Goal: Transaction & Acquisition: Book appointment/travel/reservation

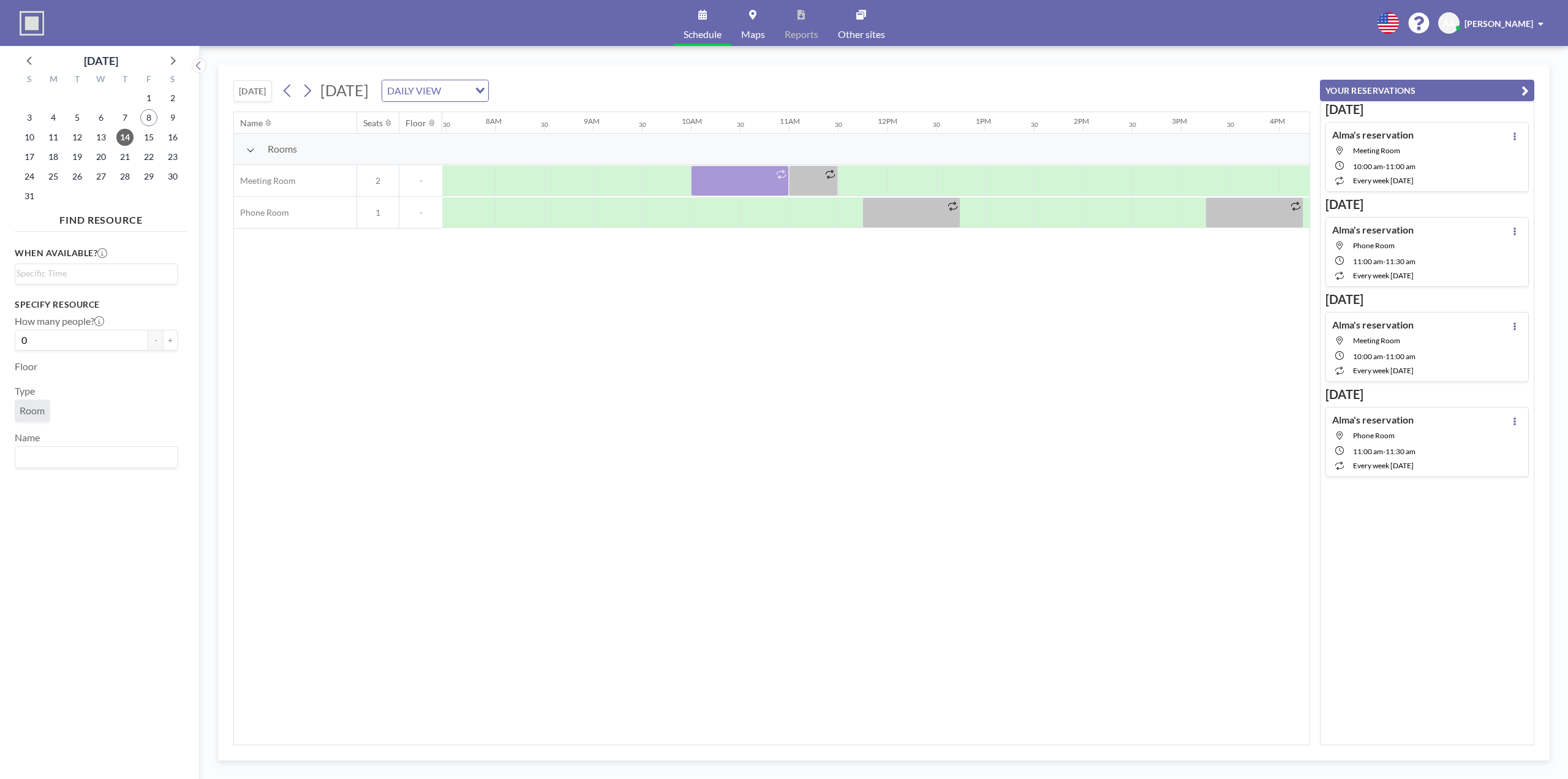
scroll to position [0, 735]
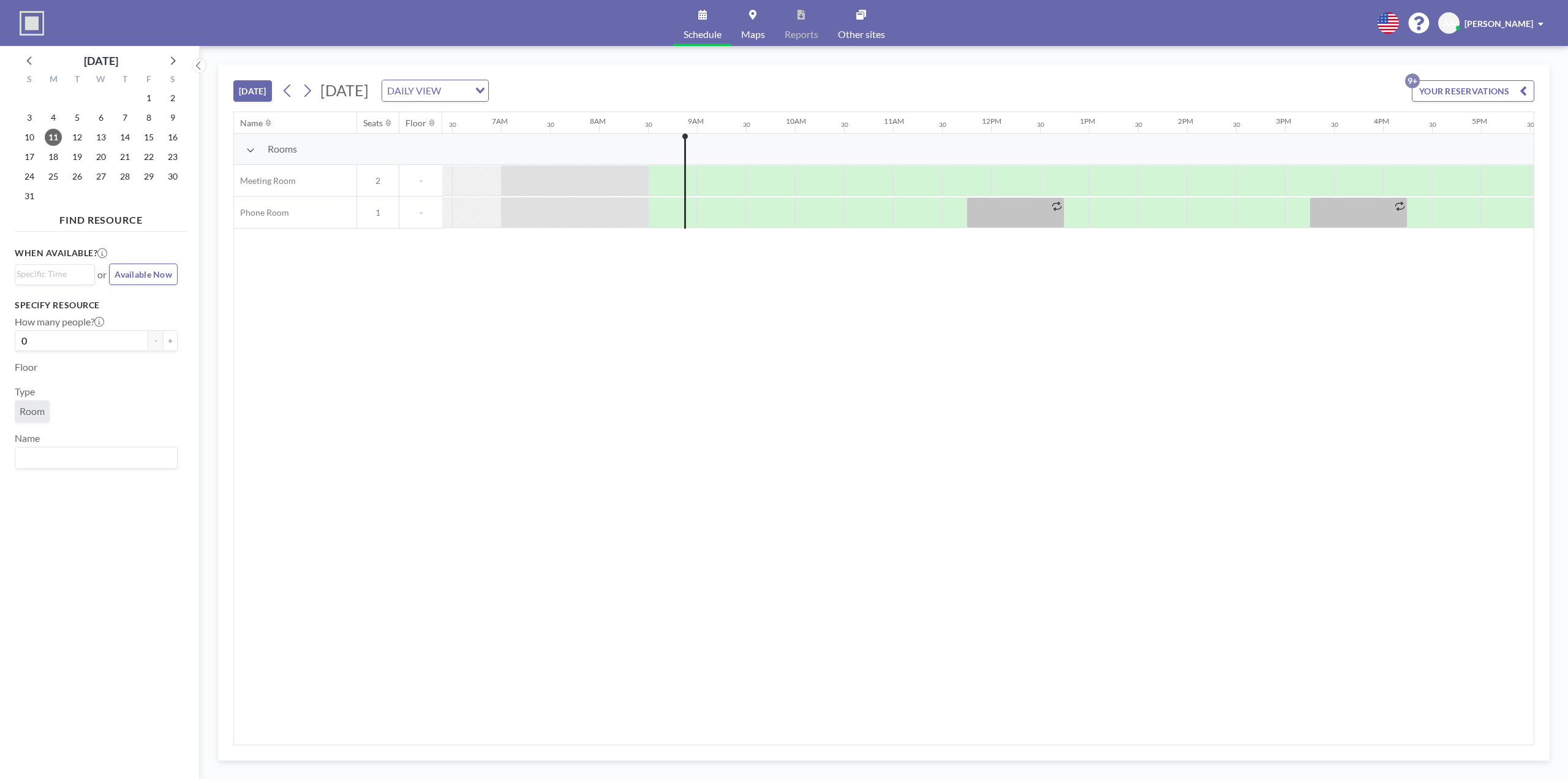
scroll to position [0, 784]
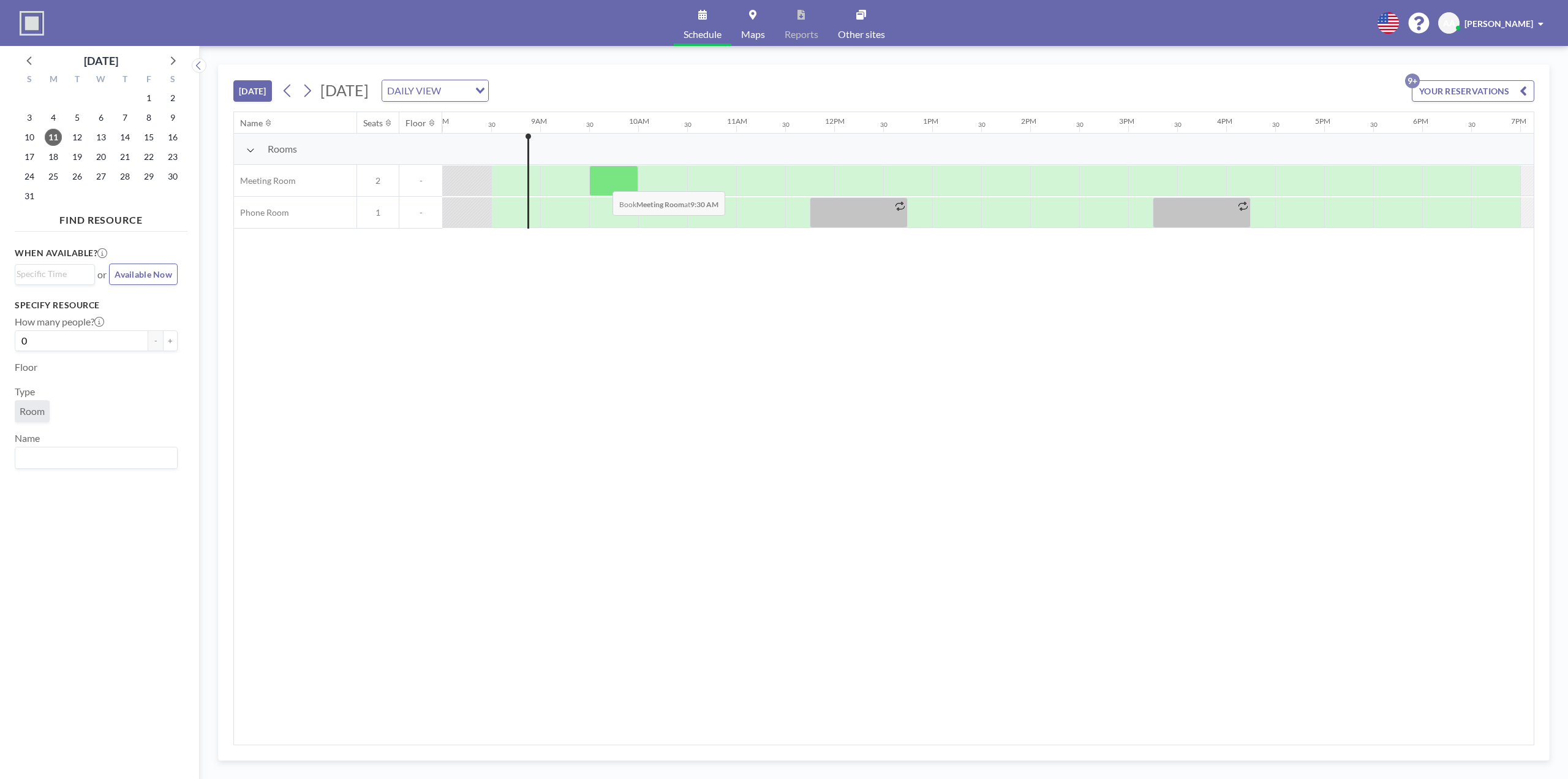
click at [602, 181] on div at bounding box center [613, 181] width 49 height 30
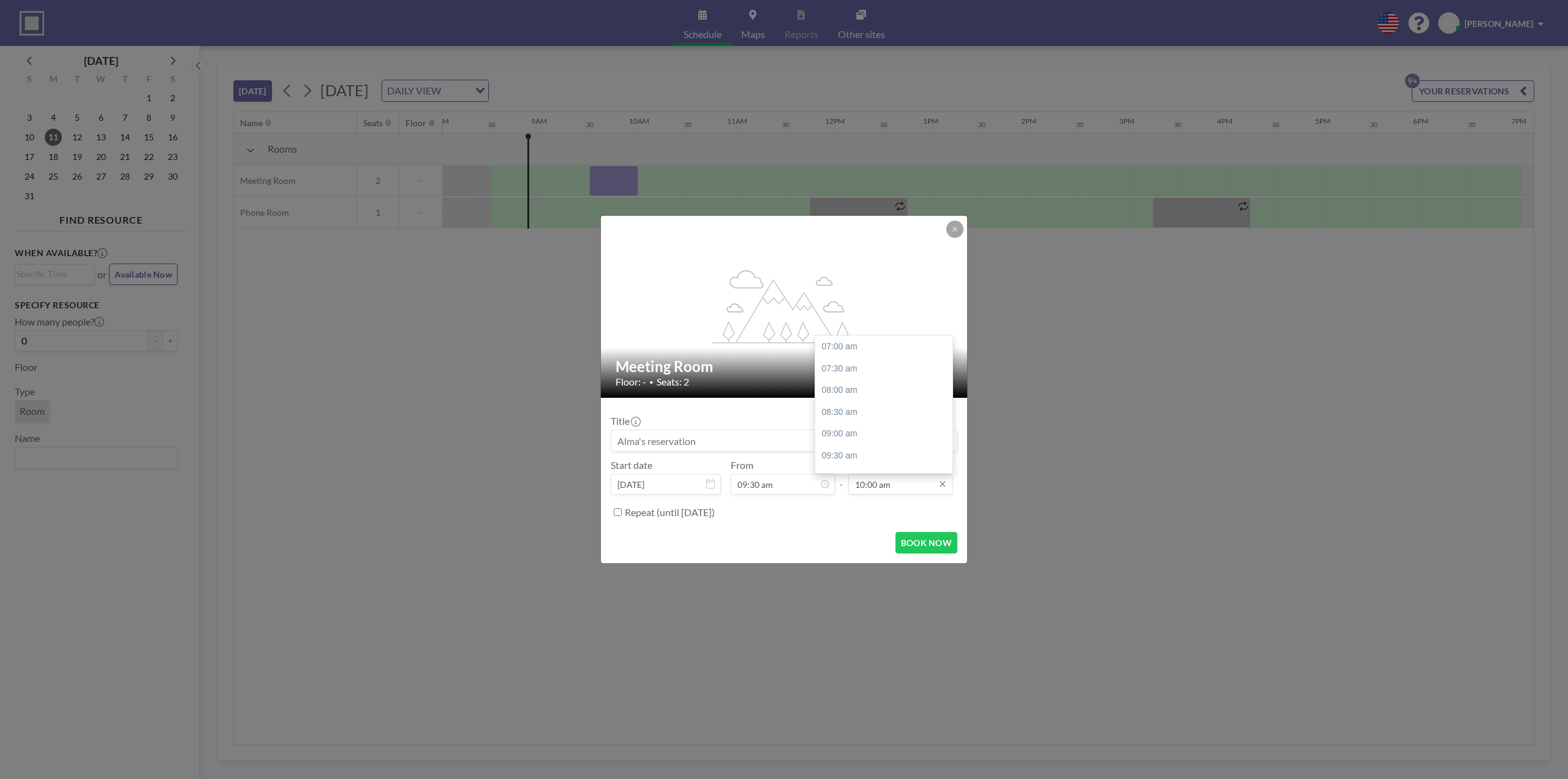
scroll to position [131, 0]
click at [864, 373] on div "10:30 am" at bounding box center [887, 368] width 143 height 22
type input "10:30 am"
click at [929, 541] on button "BOOK NOW" at bounding box center [926, 543] width 62 height 22
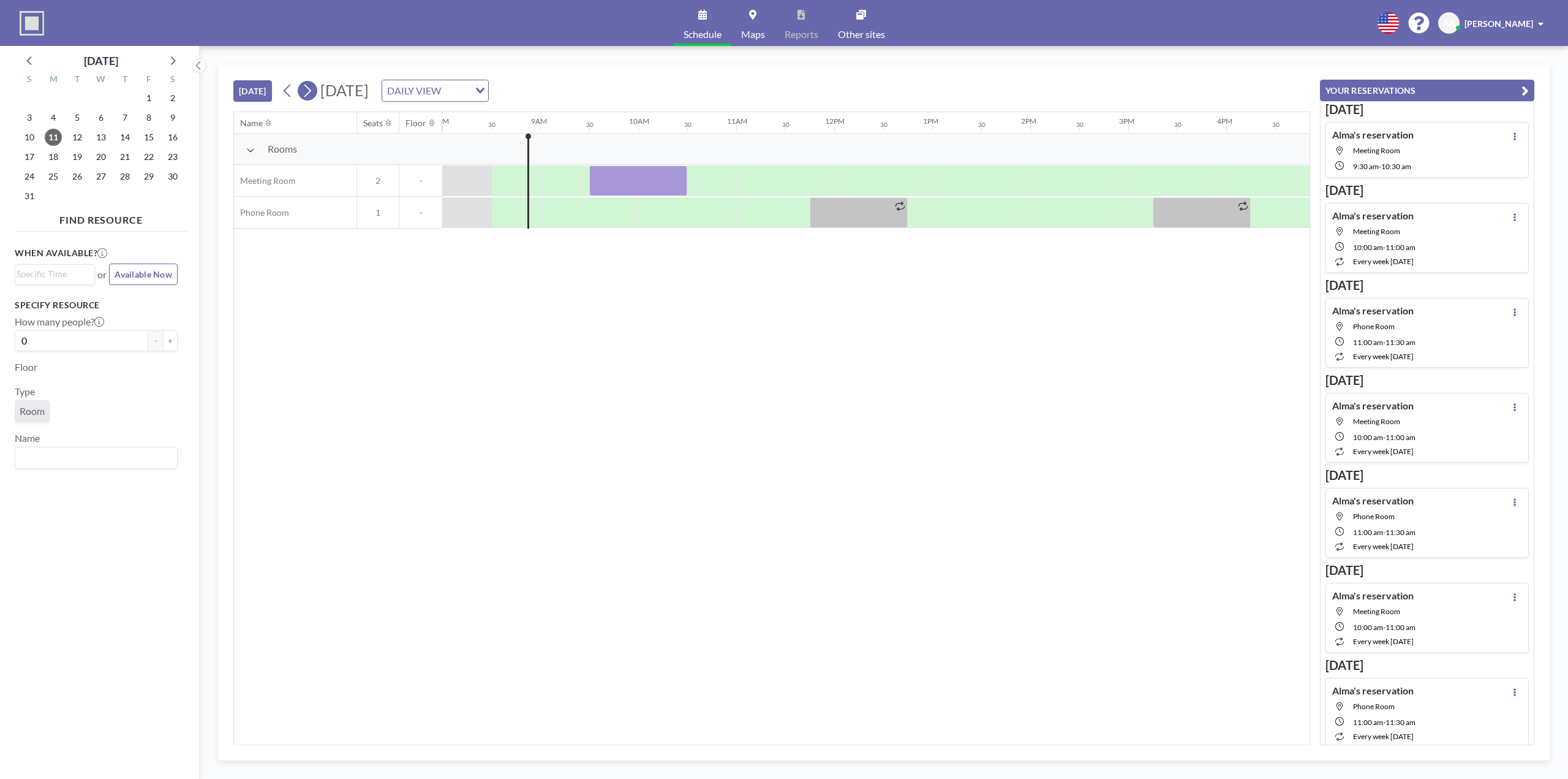
click at [310, 91] on icon at bounding box center [307, 91] width 7 height 13
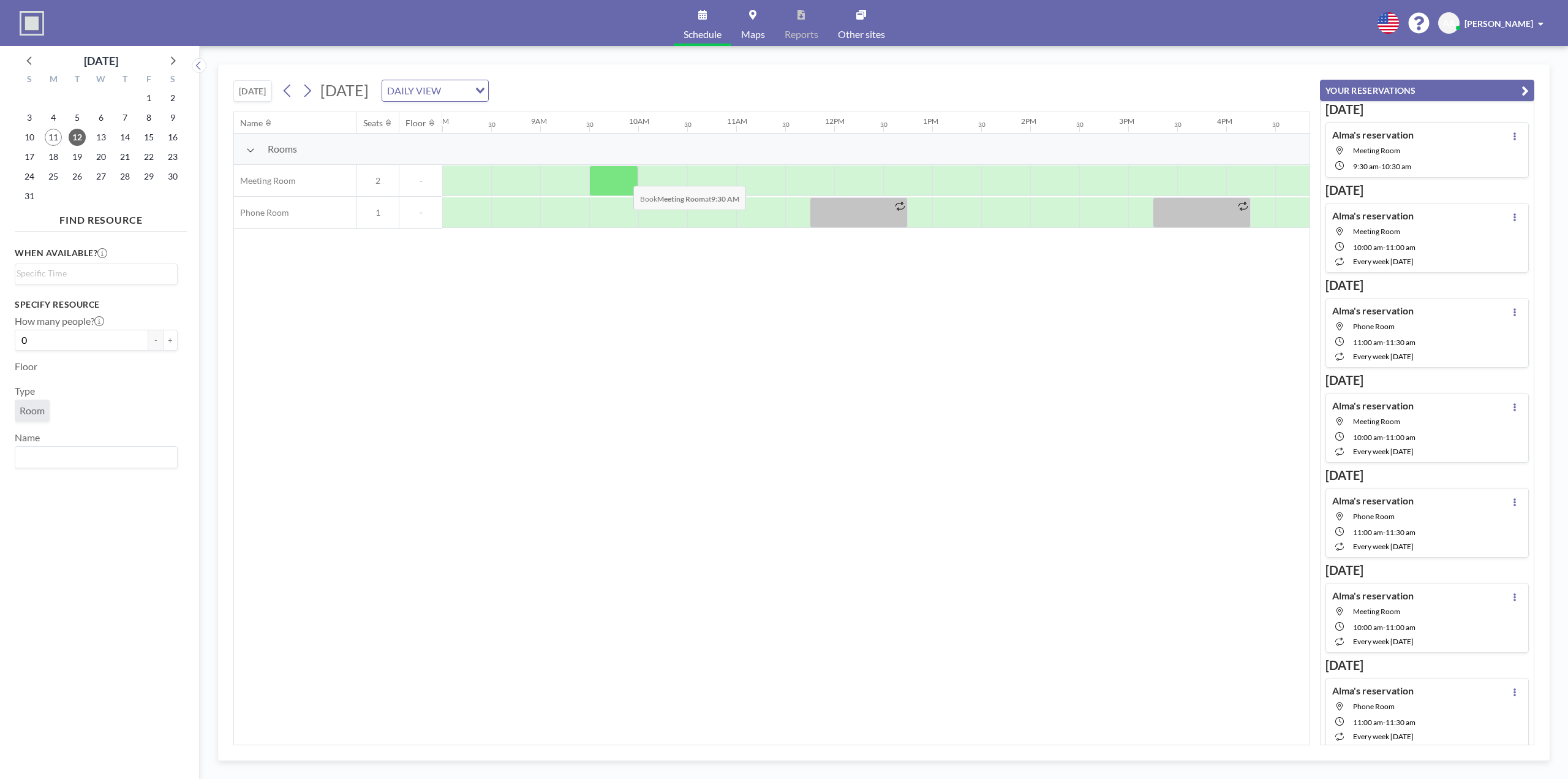
click at [623, 175] on div at bounding box center [613, 181] width 49 height 30
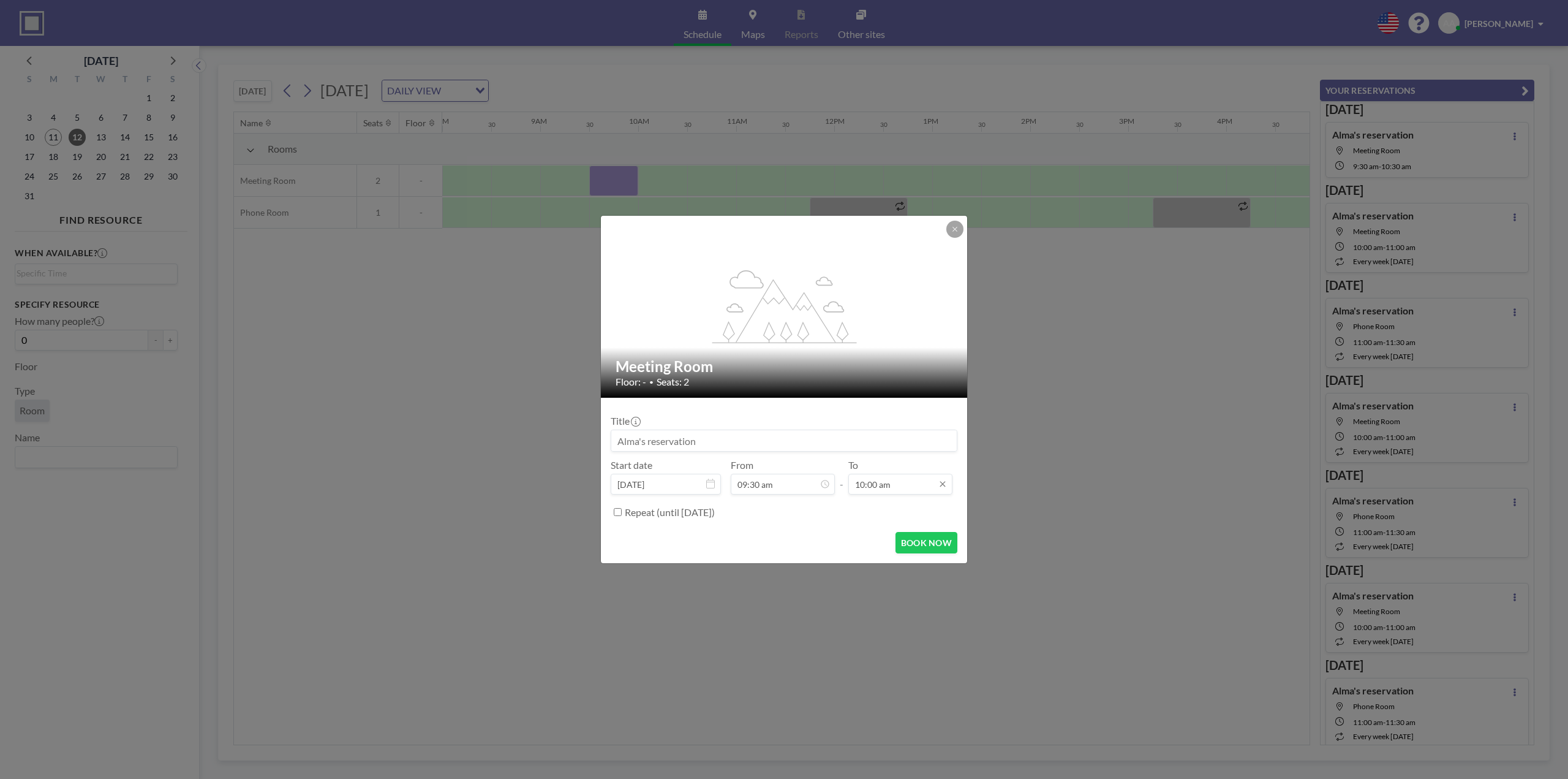
scroll to position [131, 0]
click at [856, 370] on div "10:30 am" at bounding box center [887, 368] width 143 height 22
type input "10:30 am"
click at [613, 516] on div "Repeat (until [DATE])" at bounding box center [784, 512] width 347 height 20
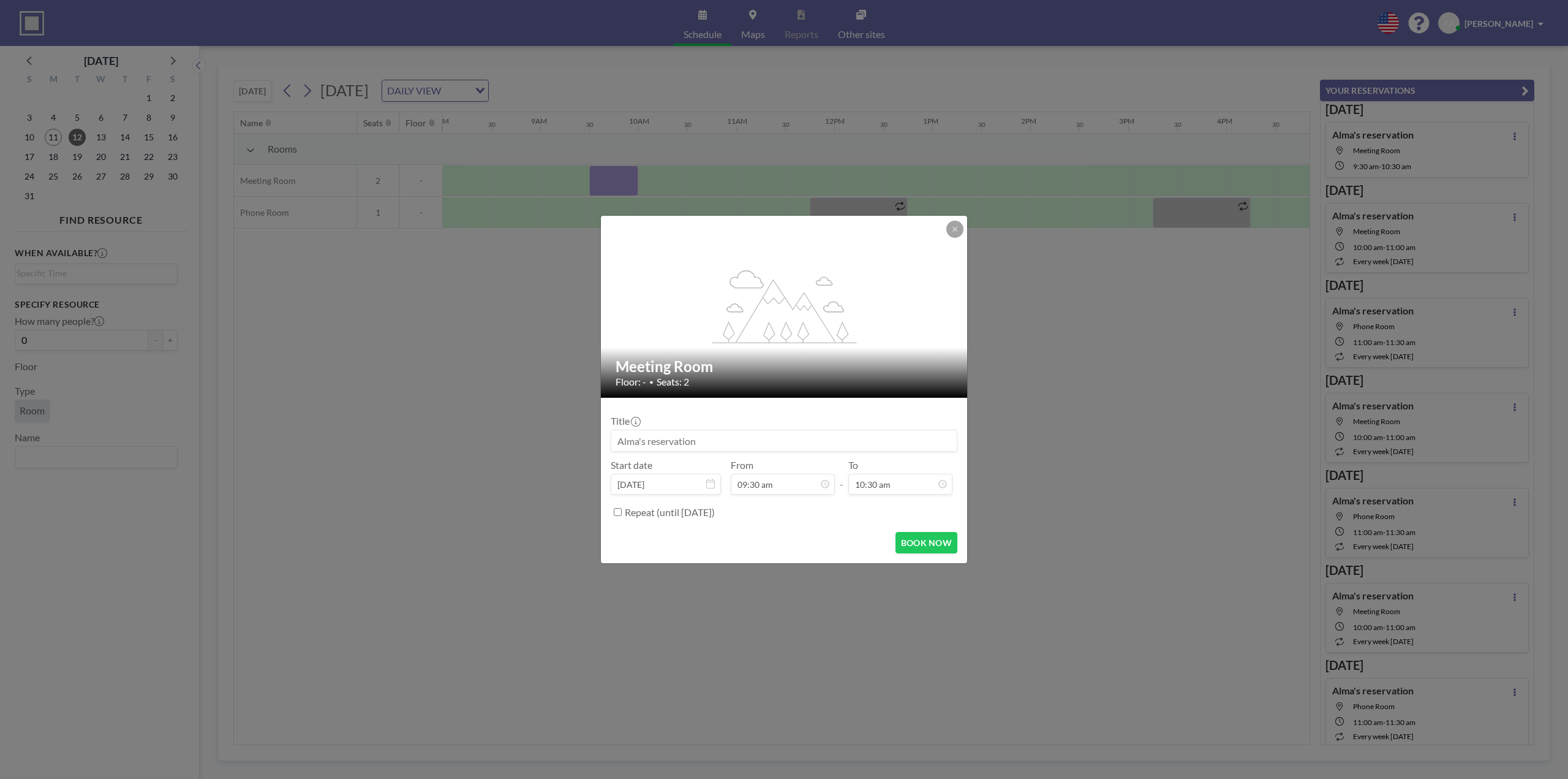
click at [616, 513] on input "Repeat (until [DATE])" at bounding box center [618, 512] width 8 height 8
checkbox input "true"
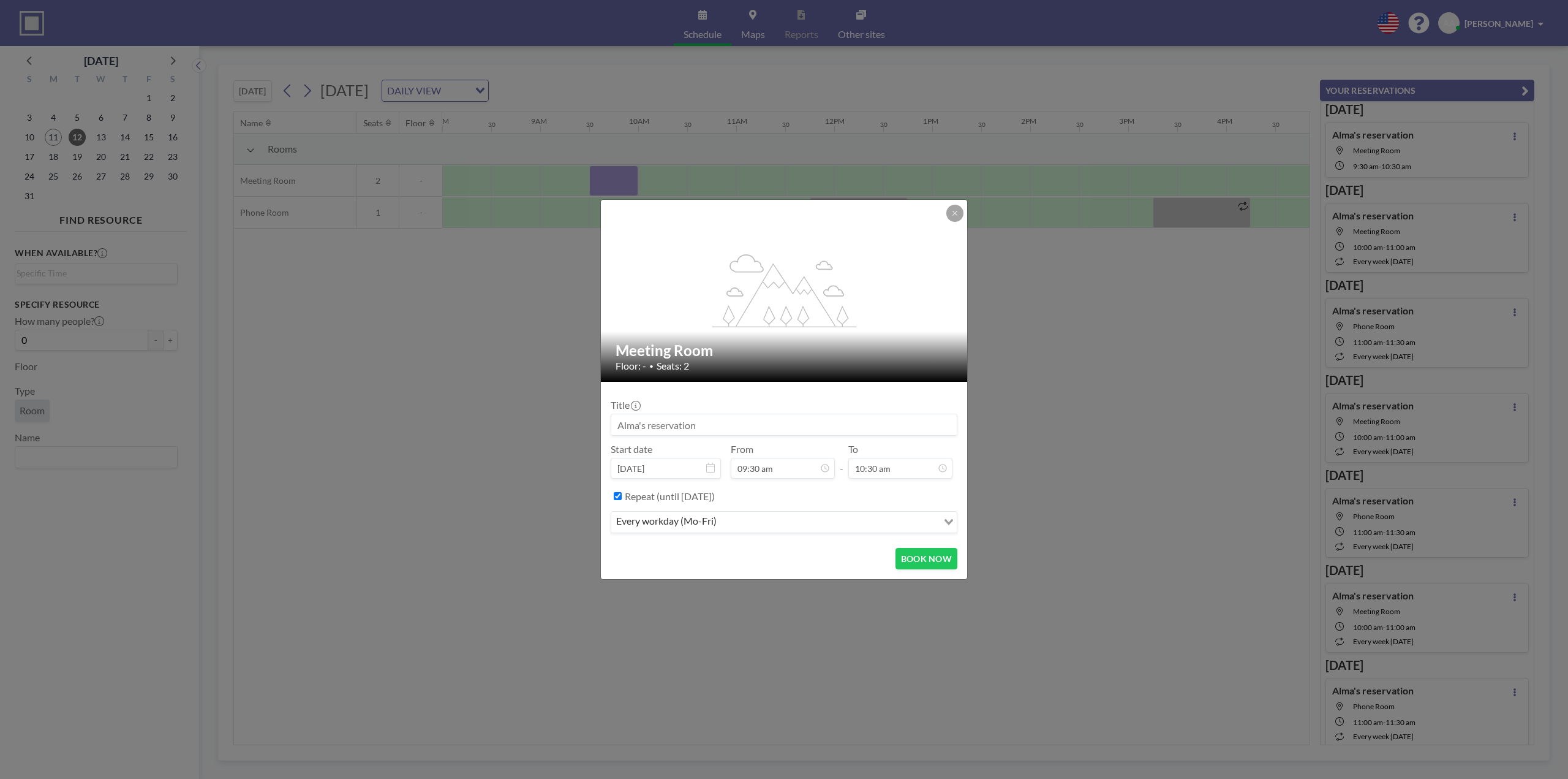
click at [762, 524] on input "Search for option" at bounding box center [828, 522] width 216 height 16
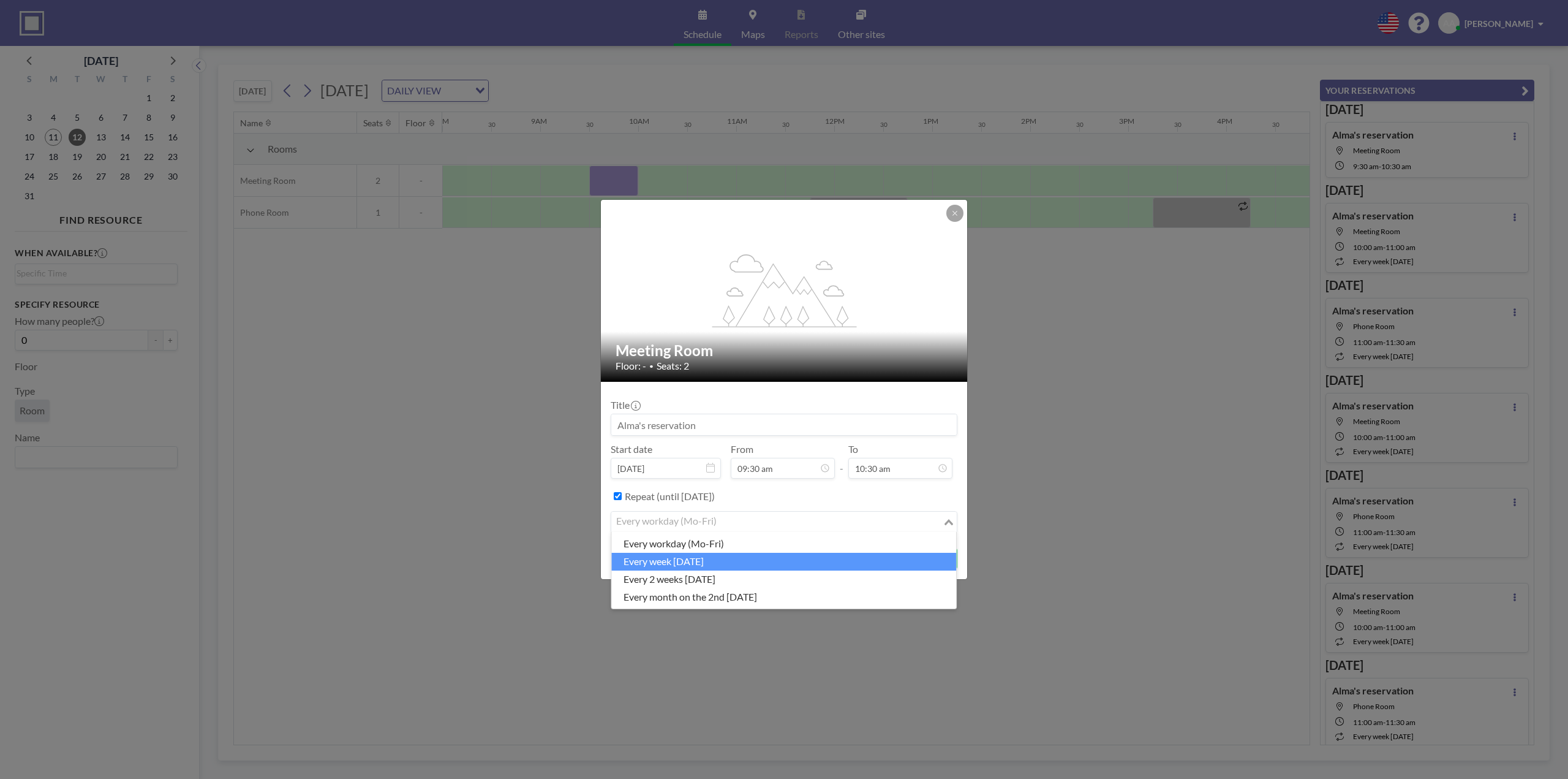
click at [709, 563] on li "every week [DATE]" at bounding box center [784, 562] width 345 height 18
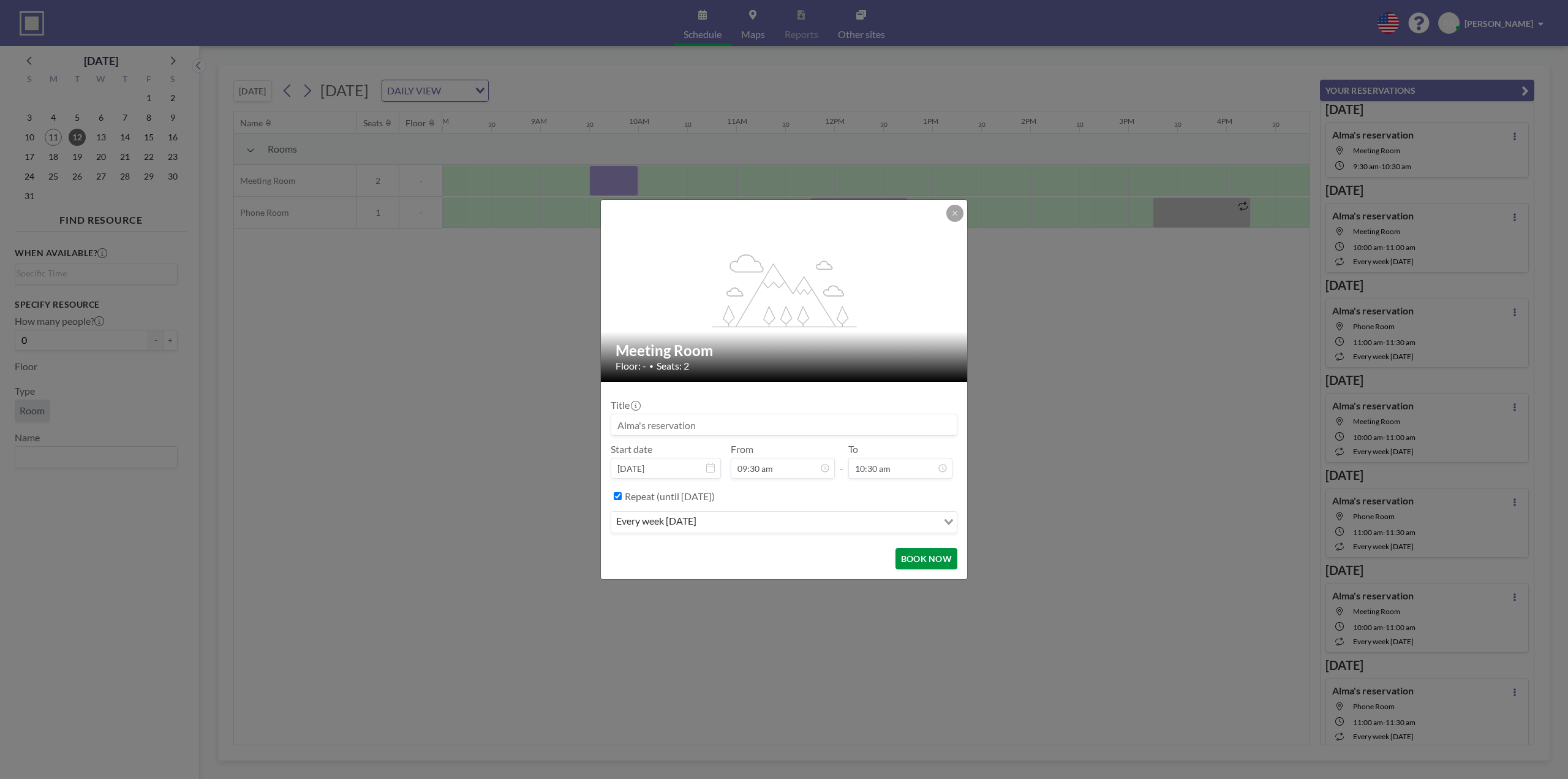
click at [908, 560] on button "BOOK NOW" at bounding box center [926, 558] width 62 height 22
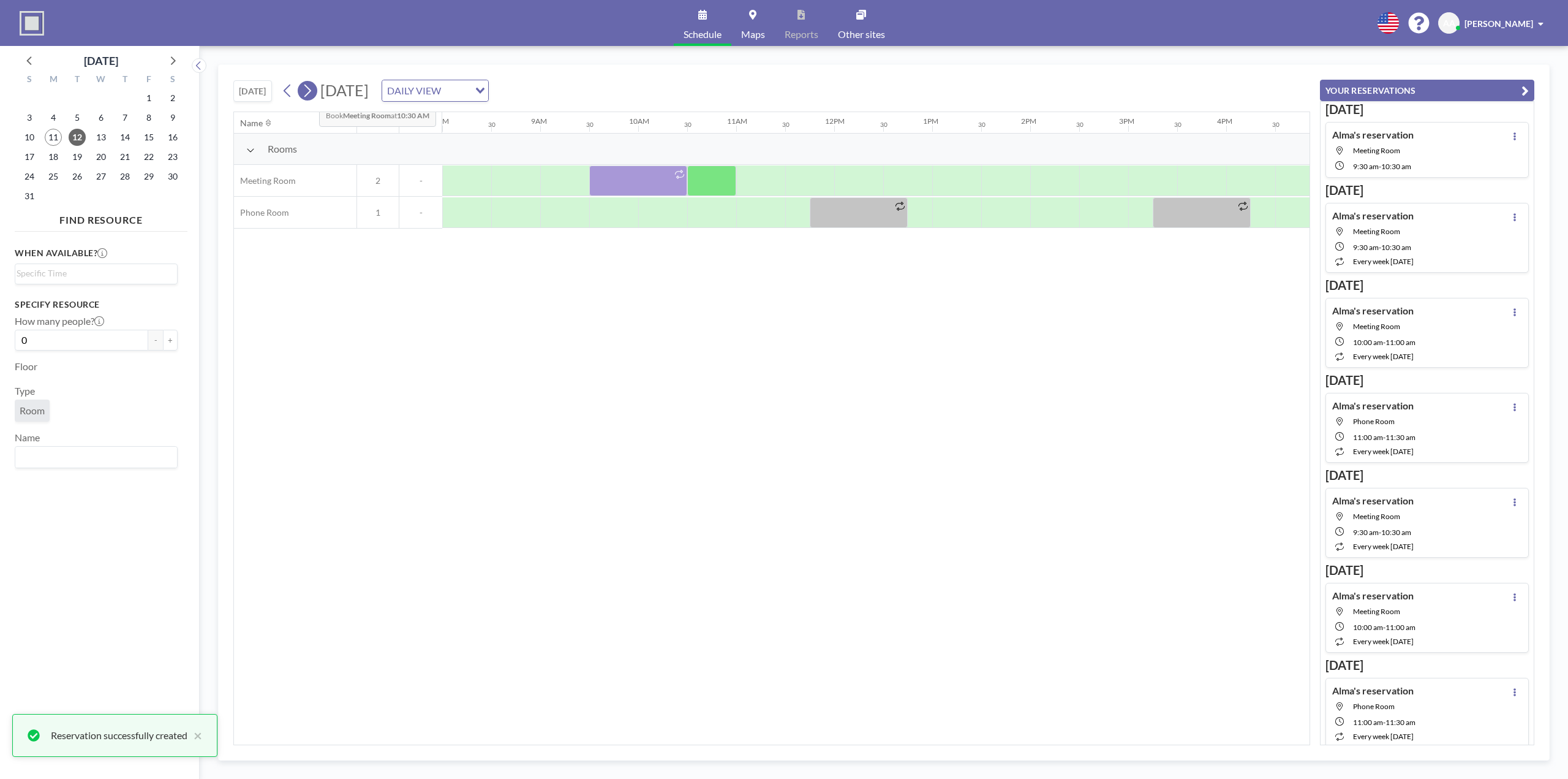
click at [309, 92] on icon at bounding box center [307, 91] width 7 height 13
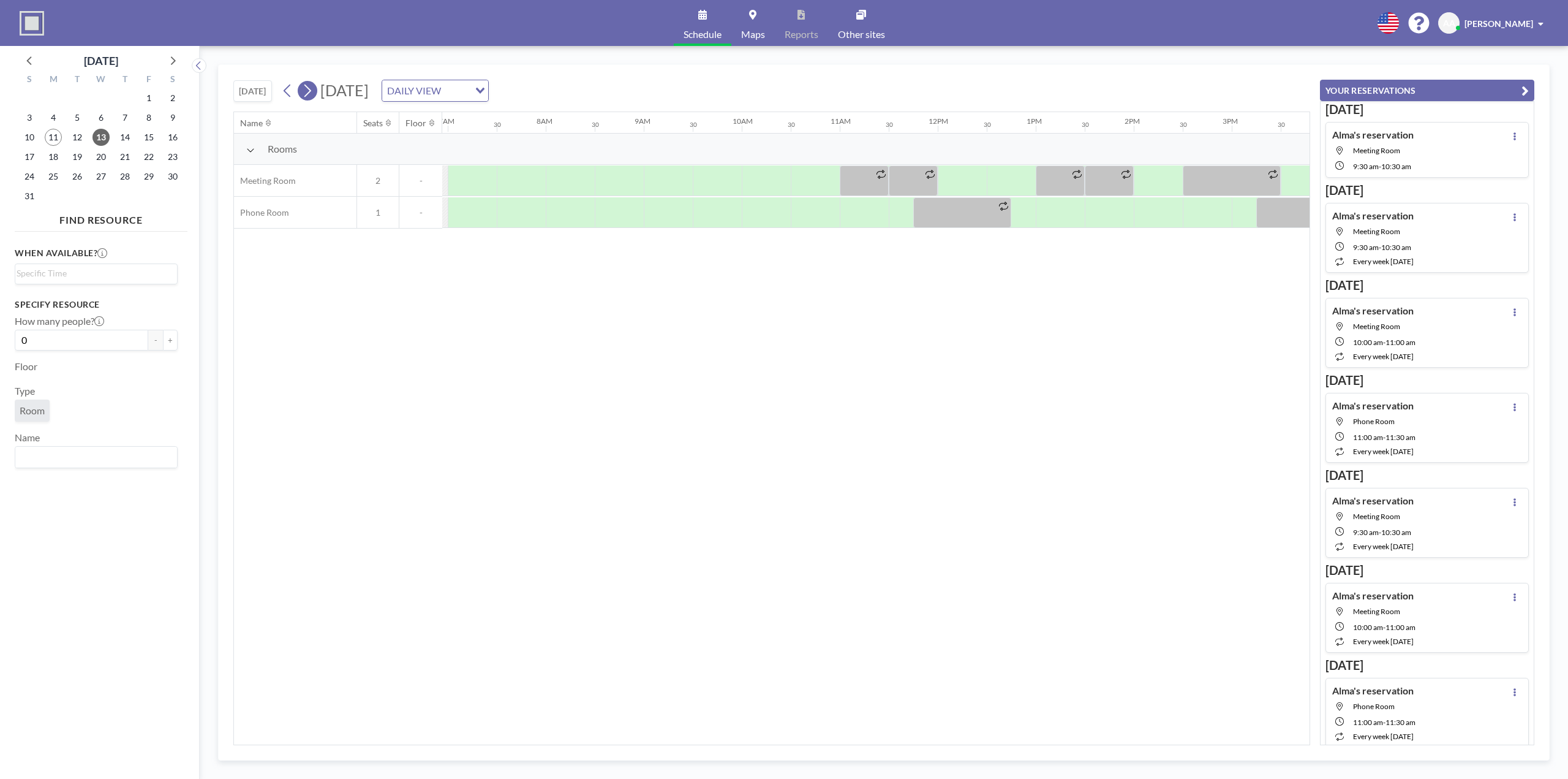
scroll to position [0, 735]
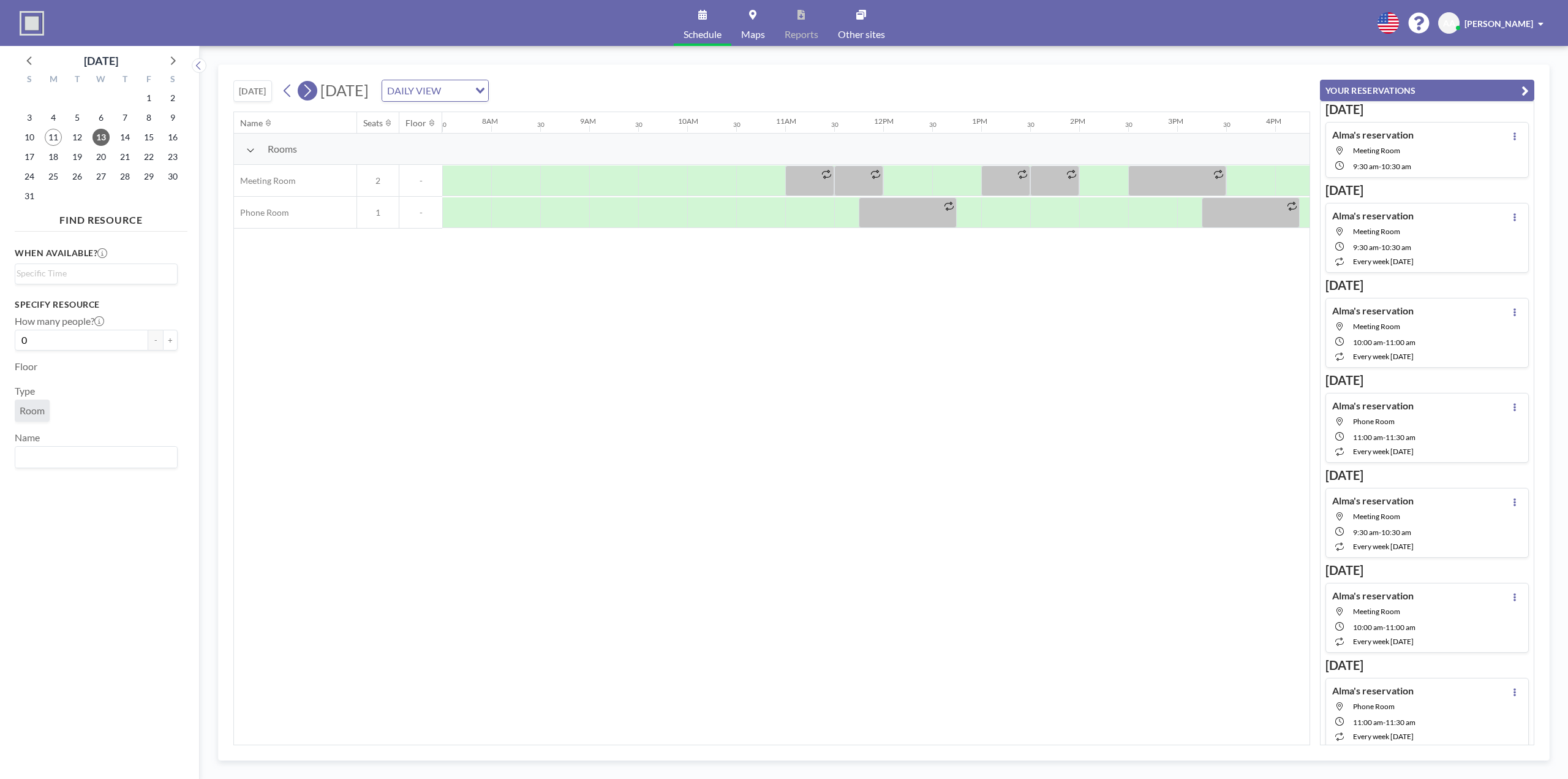
click at [307, 89] on icon at bounding box center [307, 91] width 11 height 18
click at [302, 90] on button at bounding box center [307, 91] width 20 height 20
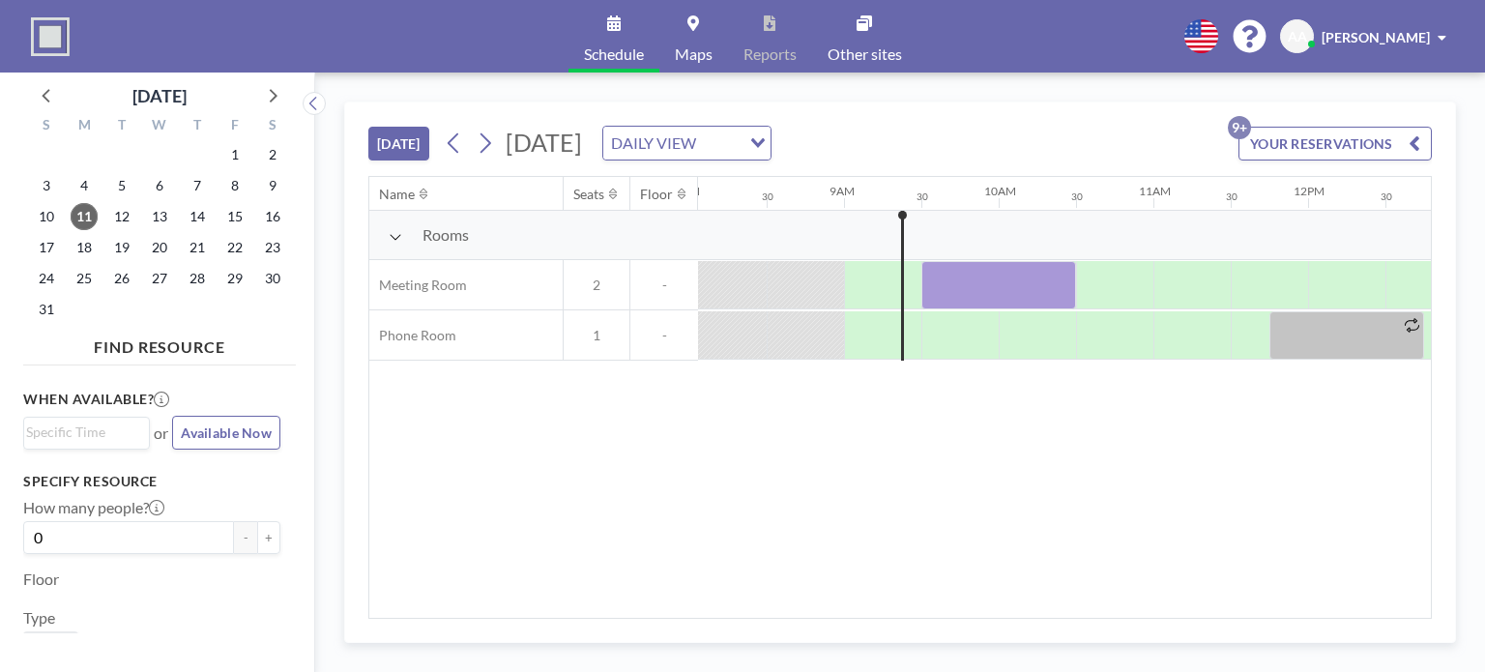
scroll to position [0, 1315]
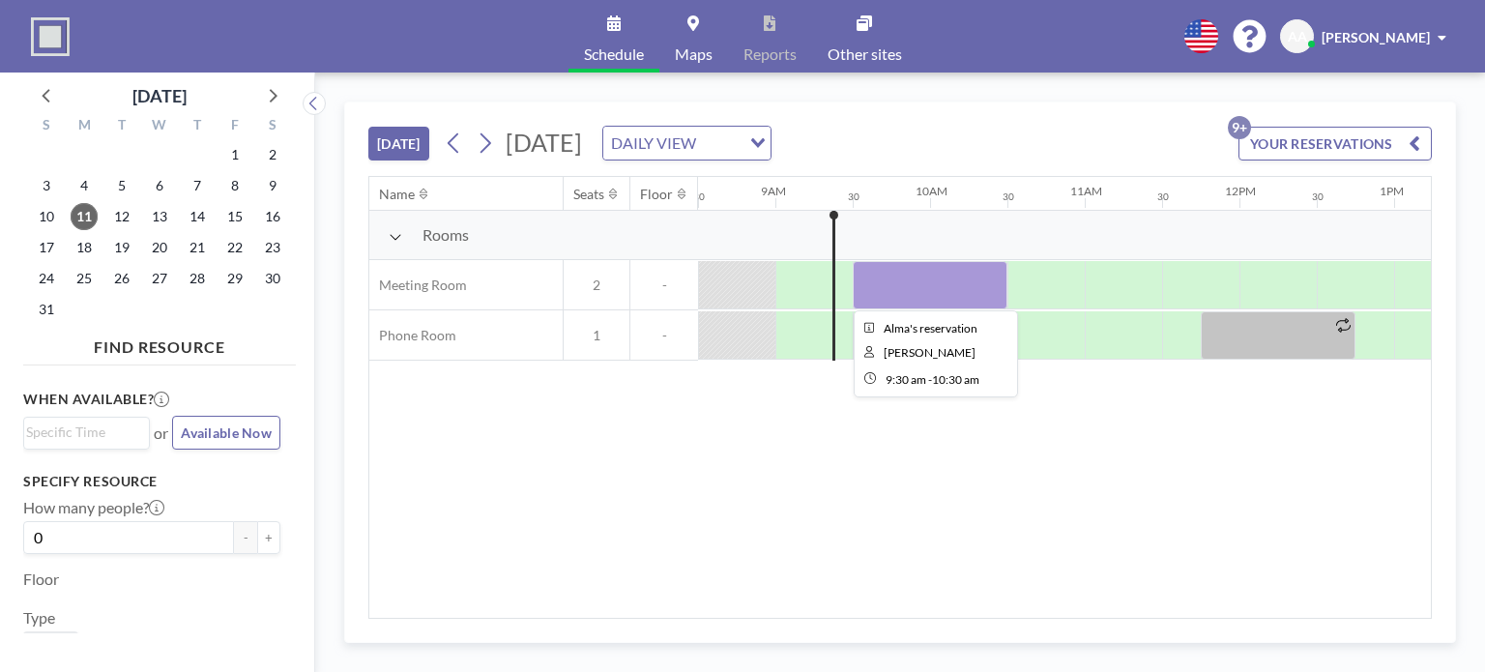
click at [1009, 283] on div at bounding box center [1239, 285] width 3712 height 50
click at [929, 266] on div at bounding box center [930, 285] width 155 height 48
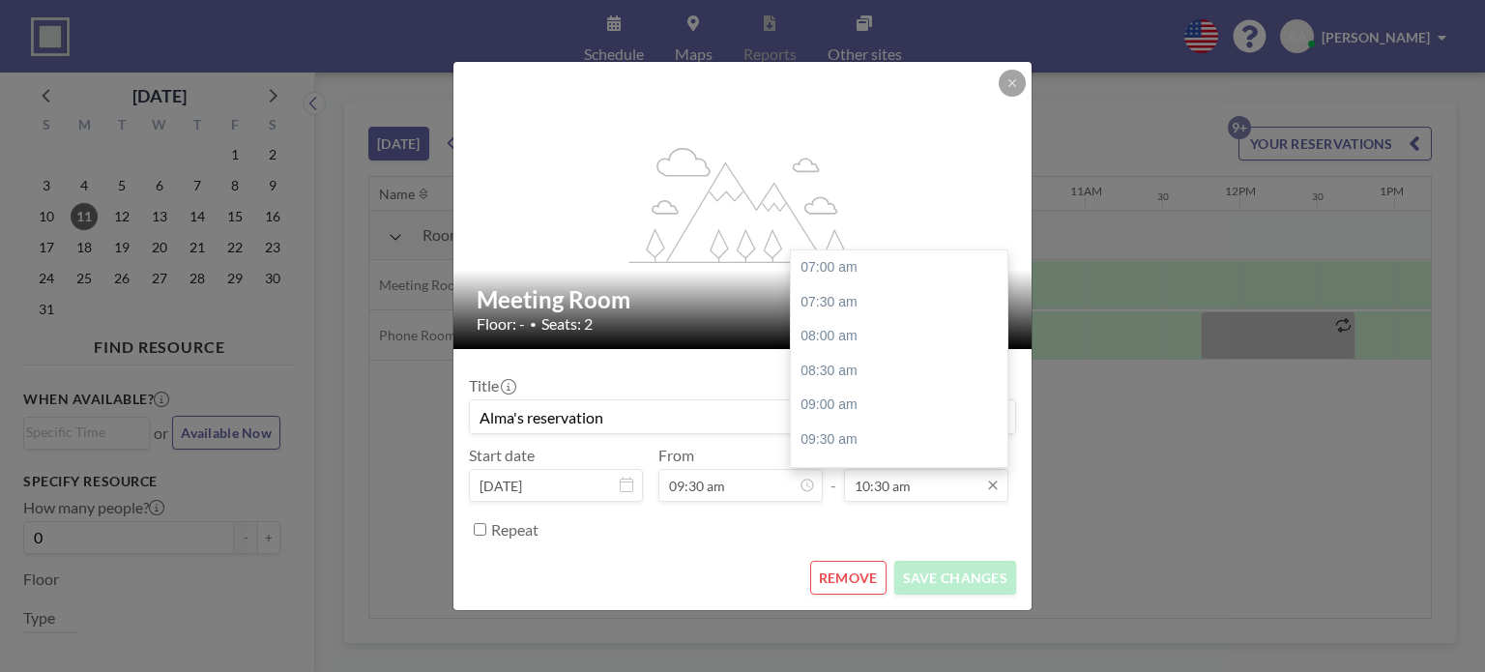
scroll to position [240, 0]
click at [912, 479] on input "10:30 am" at bounding box center [926, 485] width 164 height 33
click at [844, 310] on div "11:00 am" at bounding box center [904, 303] width 226 height 35
type input "11:00 am"
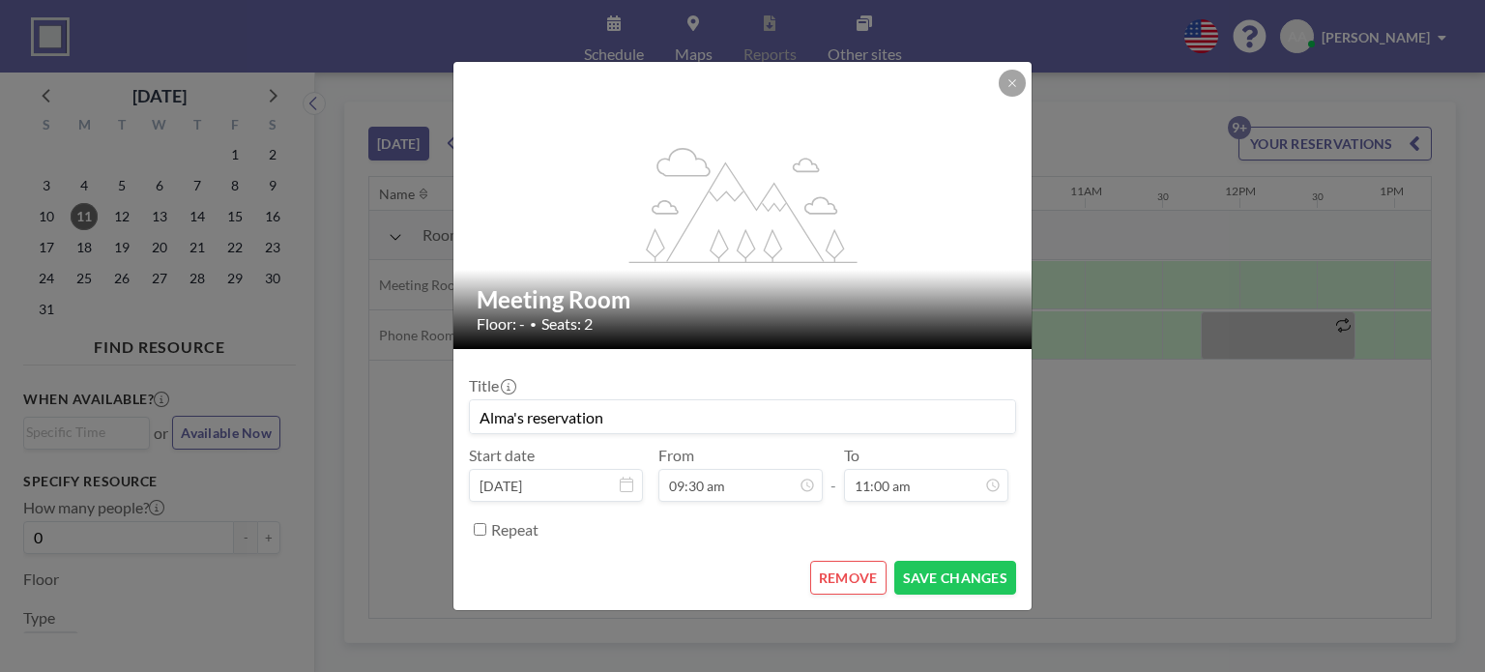
scroll to position [275, 0]
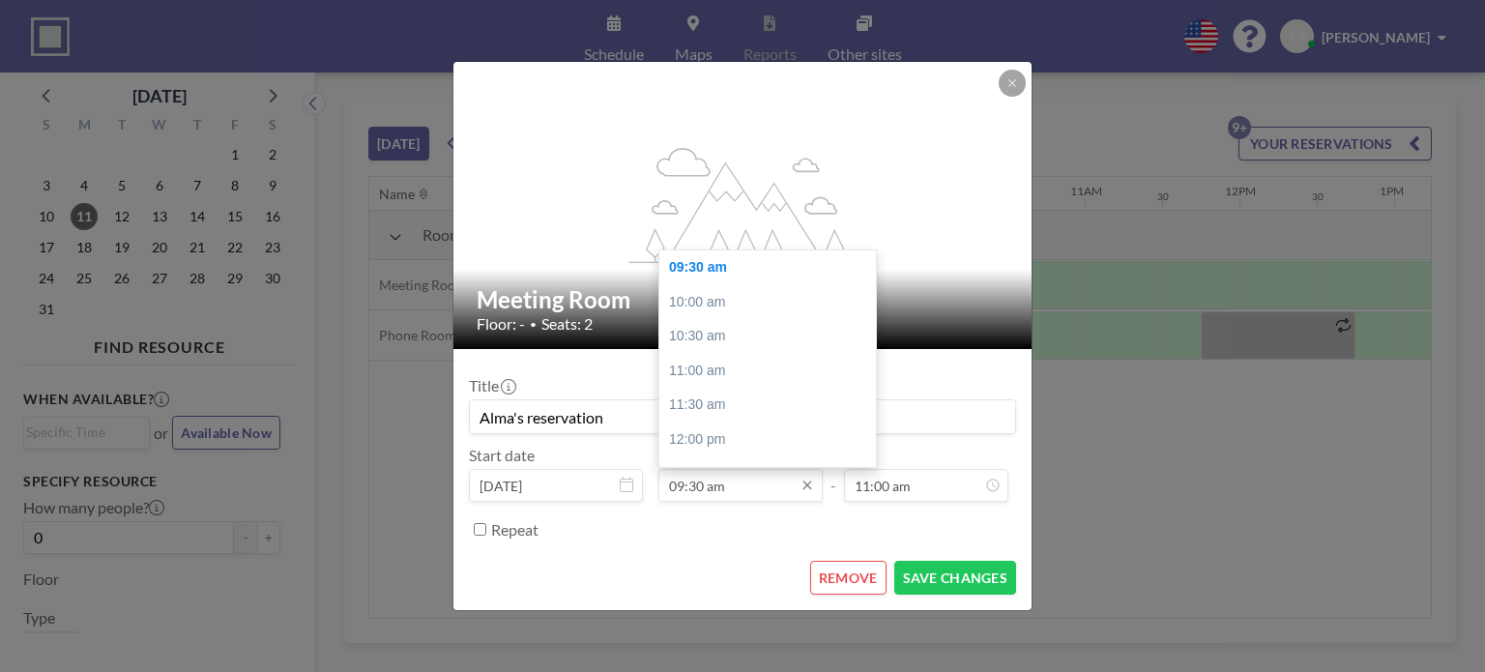
click at [777, 497] on input "09:30 am" at bounding box center [740, 485] width 164 height 33
click at [718, 299] on div "10:00 am" at bounding box center [772, 302] width 226 height 35
type input "10:00 am"
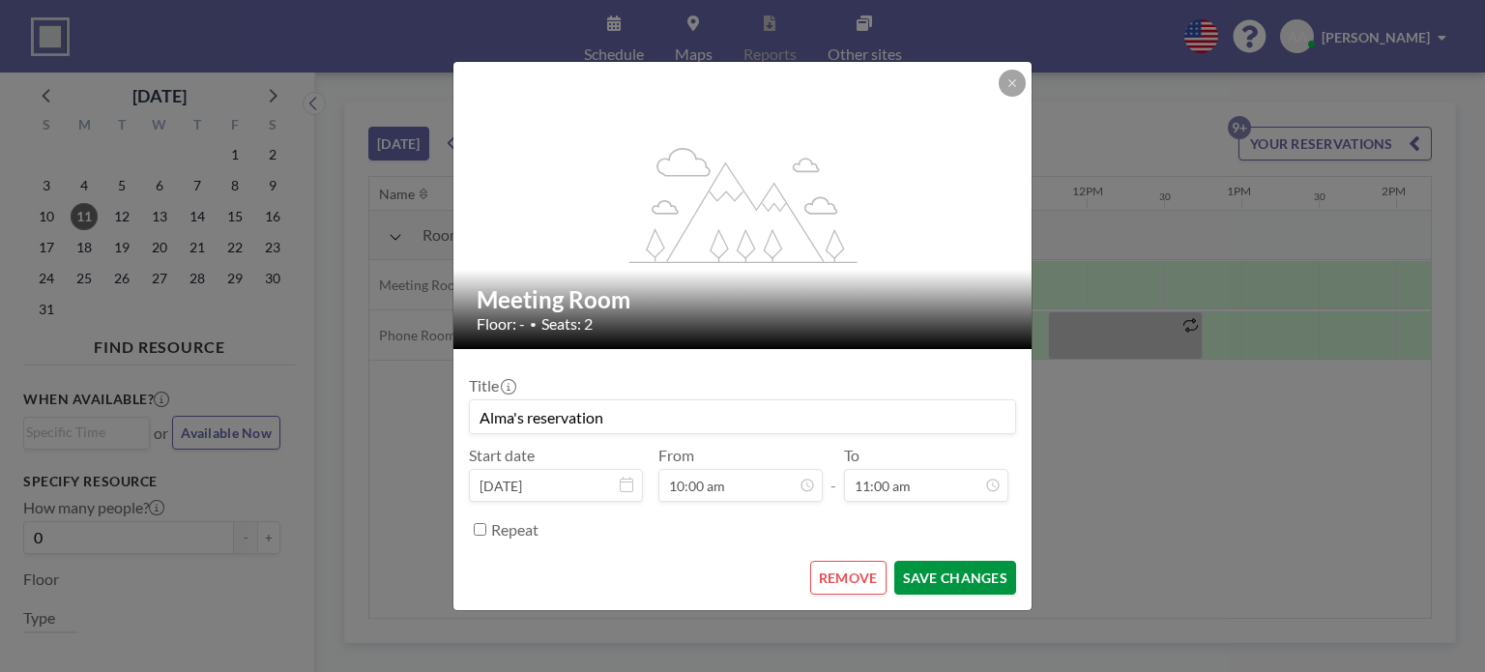
click at [960, 583] on button "SAVE CHANGES" at bounding box center [955, 578] width 122 height 34
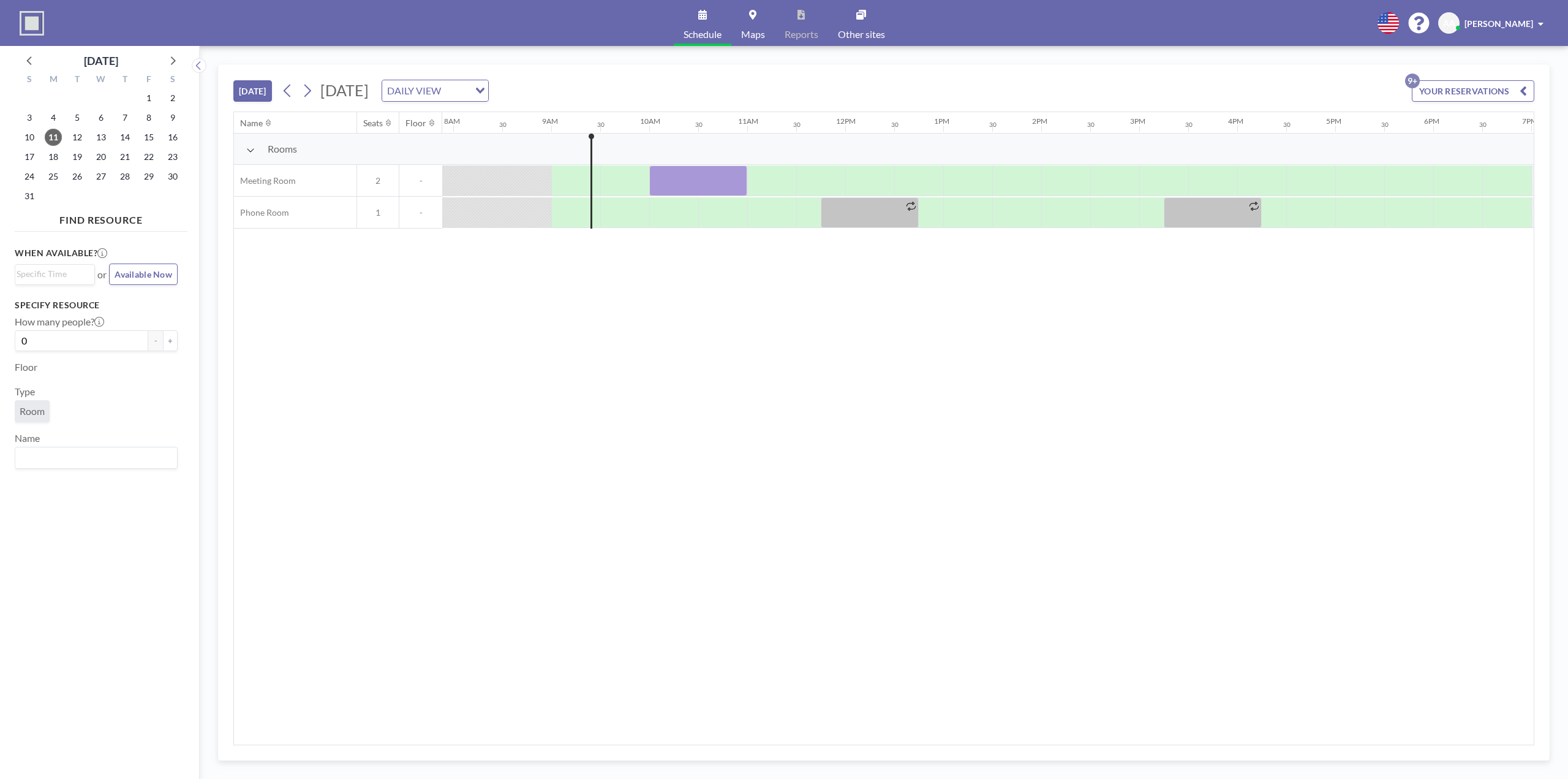
scroll to position [0, 931]
